Goal: Transaction & Acquisition: Purchase product/service

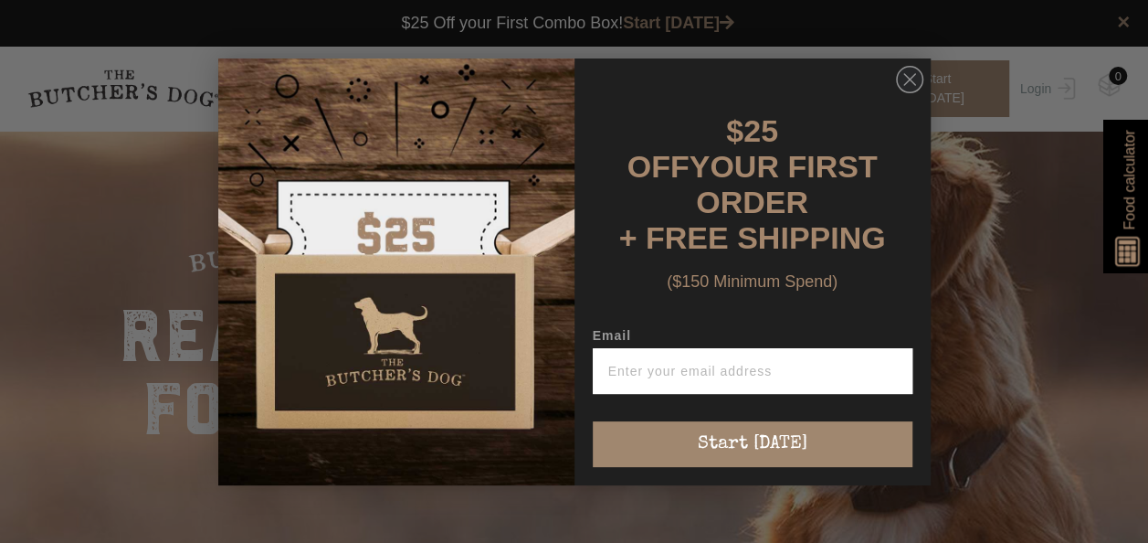
drag, startPoint x: 338, startPoint y: 80, endPoint x: 303, endPoint y: 79, distance: 34.8
click at [303, 79] on img "POPUP Form" at bounding box center [396, 271] width 356 height 427
click at [912, 80] on circle "Close dialog" at bounding box center [909, 79] width 26 height 26
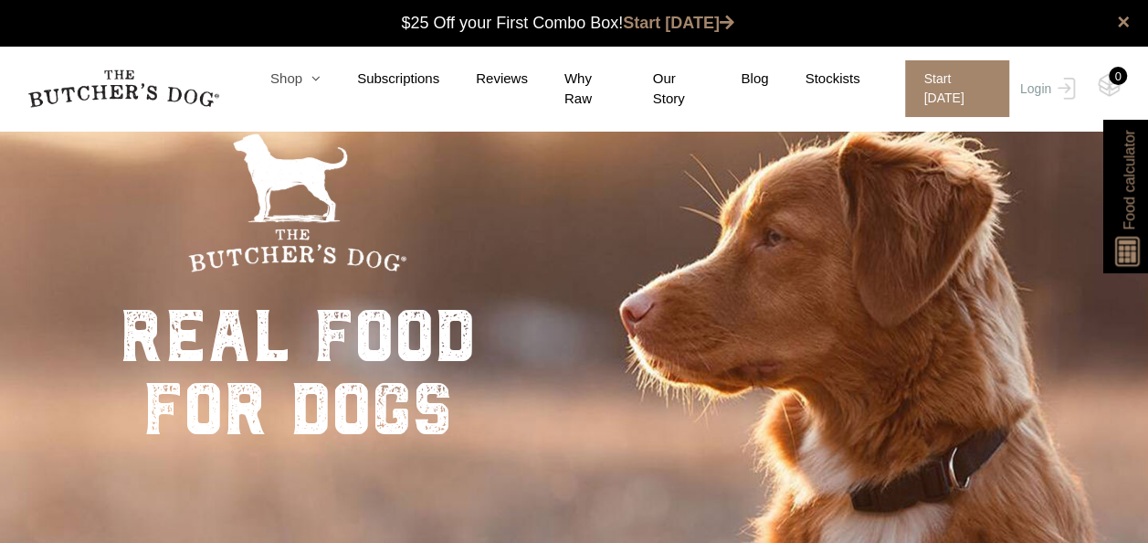
click at [311, 79] on icon at bounding box center [311, 78] width 18 height 14
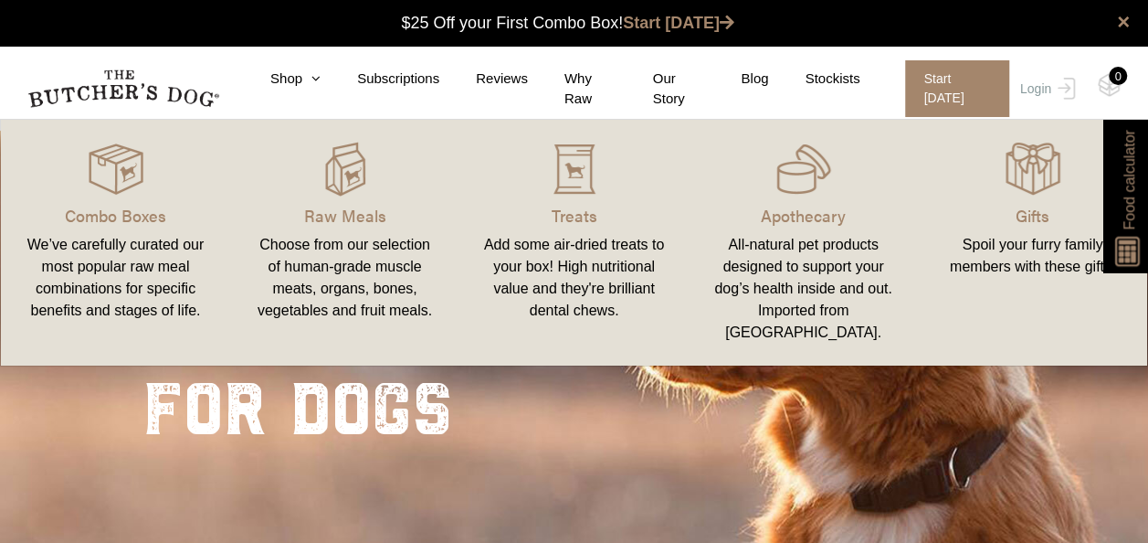
click at [587, 228] on link "Treats Add some air-dried treats to your box! High nutritional value and they'r…" at bounding box center [574, 242] width 229 height 209
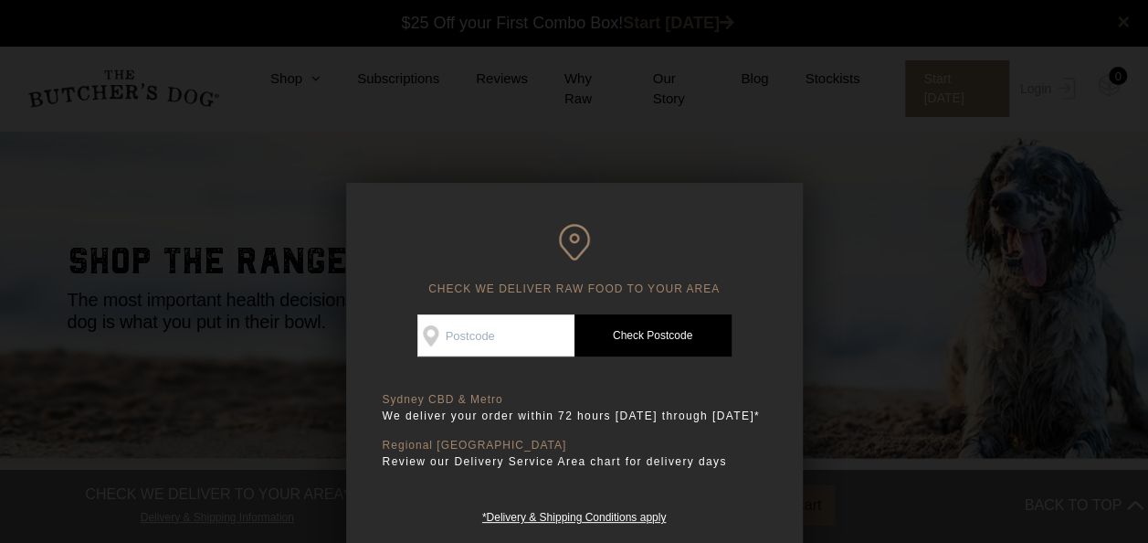
click at [497, 333] on input "Check Availability At" at bounding box center [496, 335] width 157 height 42
type input "2208"
click at [671, 340] on link "Check Postcode" at bounding box center [653, 335] width 157 height 42
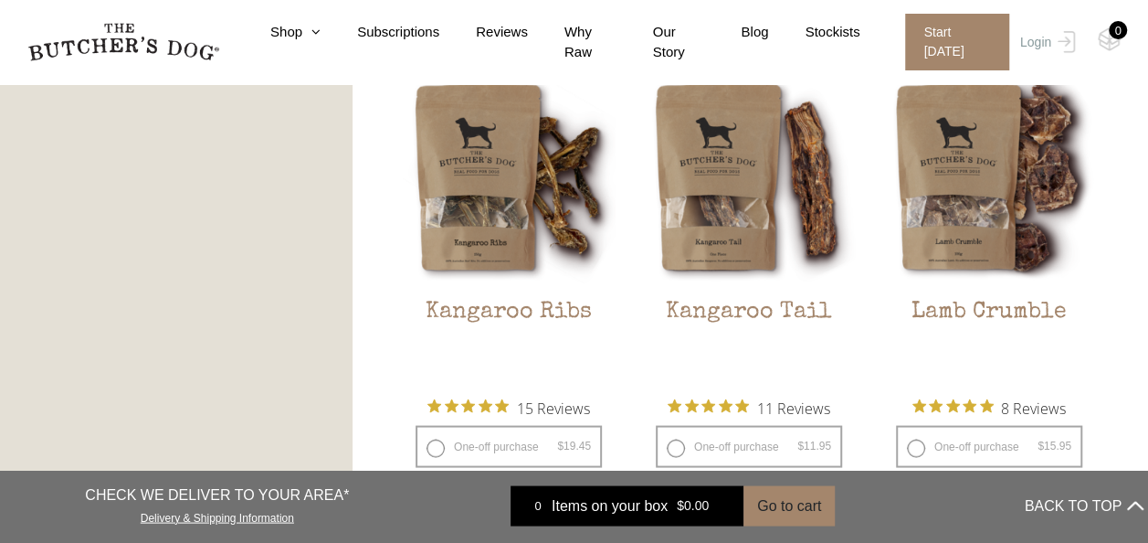
scroll to position [1644, 0]
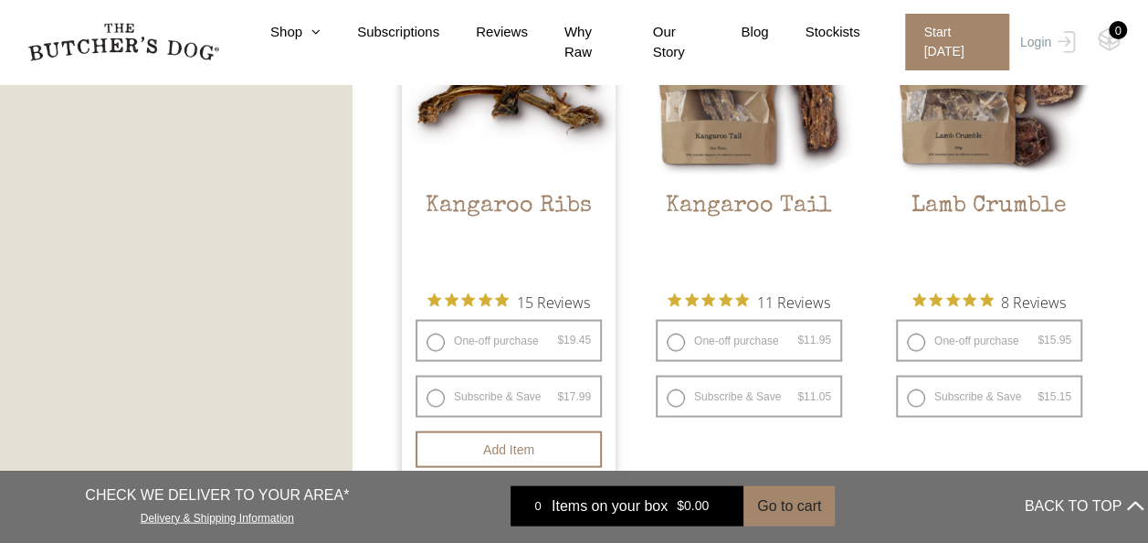
click at [488, 347] on label "One-off purchase $ 19.45 — or subscribe and save 7.5%" at bounding box center [509, 340] width 186 height 42
radio input "true"
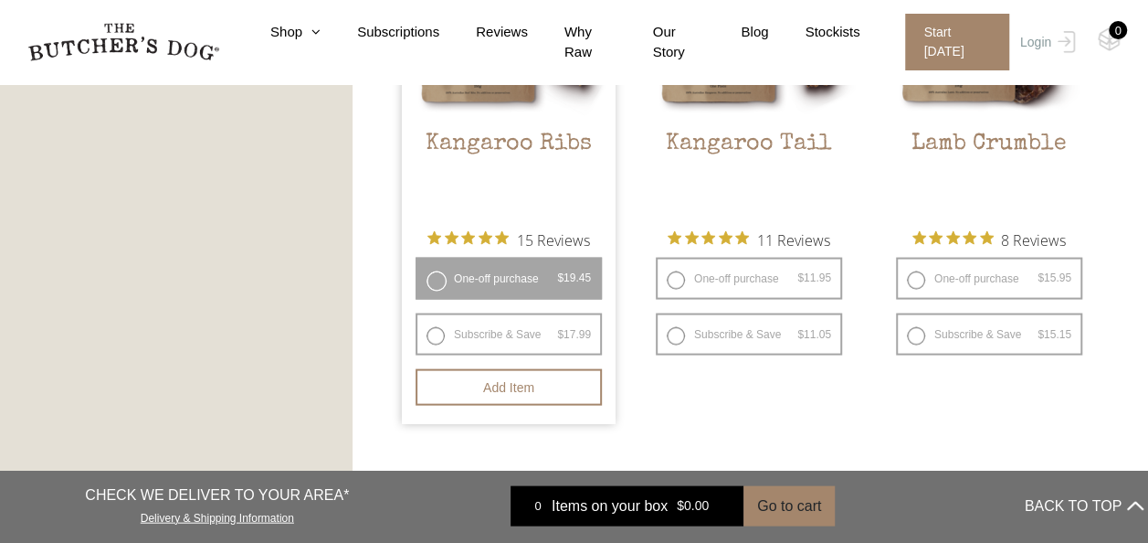
scroll to position [1736, 0]
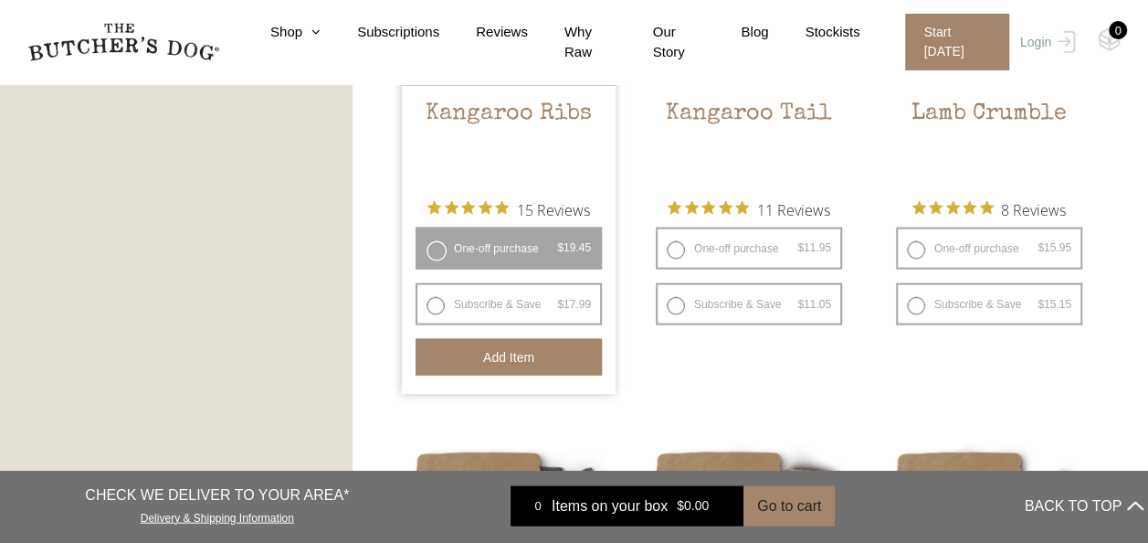
click at [516, 368] on button "Add item" at bounding box center [509, 357] width 186 height 37
click at [1120, 33] on div "1" at bounding box center [1118, 30] width 18 height 18
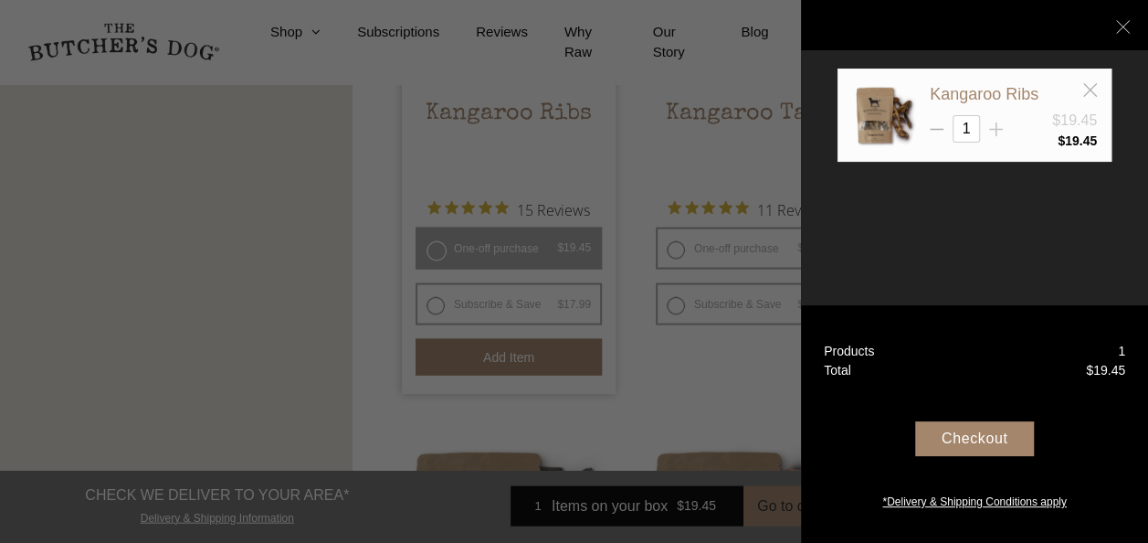
click at [1001, 124] on icon at bounding box center [996, 129] width 14 height 14
click at [999, 126] on icon at bounding box center [996, 129] width 14 height 14
type input "3"
click at [996, 437] on div "Checkout" at bounding box center [974, 438] width 119 height 35
